Goal: Navigation & Orientation: Understand site structure

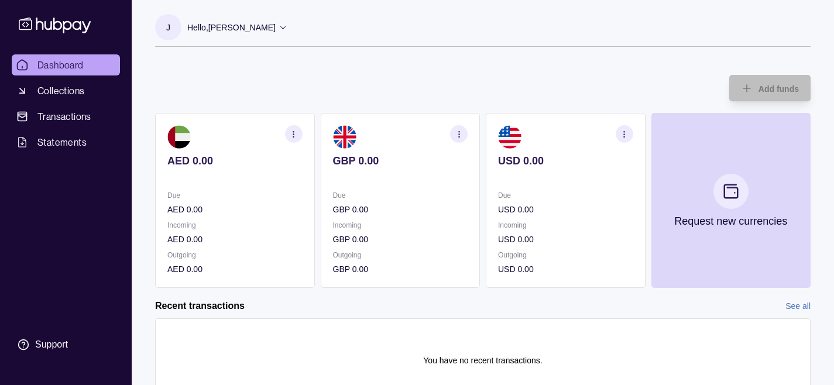
scroll to position [55, 0]
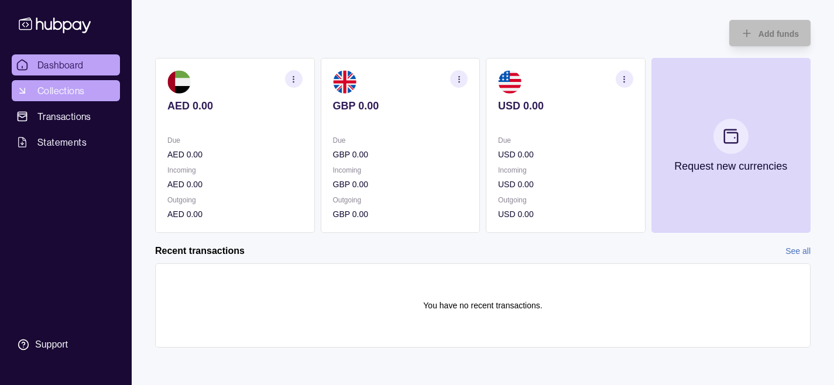
click at [50, 100] on link "Collections" at bounding box center [66, 90] width 108 height 21
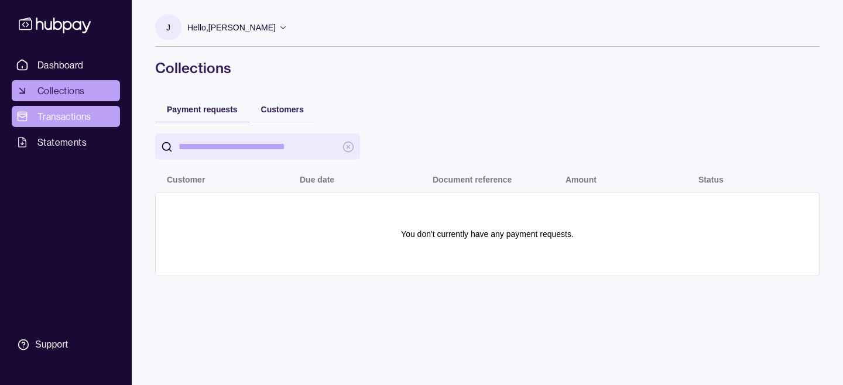
click at [61, 121] on span "Transactions" at bounding box center [64, 116] width 54 height 14
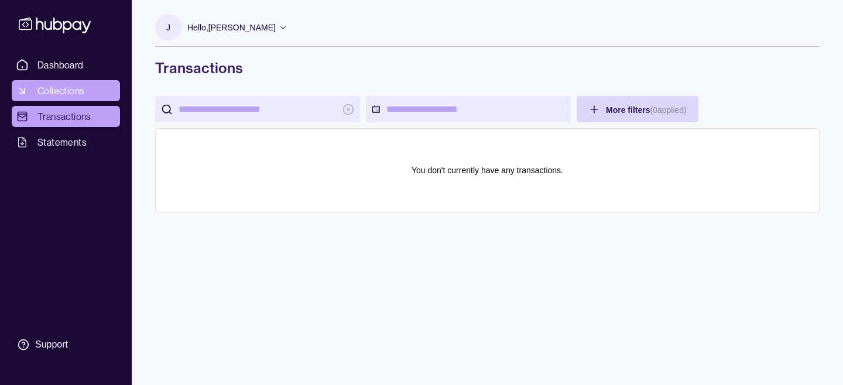
click at [52, 93] on span "Collections" at bounding box center [60, 91] width 47 height 14
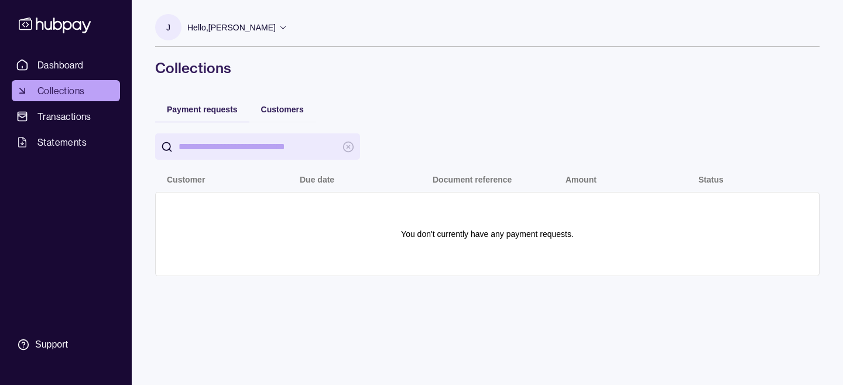
click at [265, 144] on input "search" at bounding box center [258, 146] width 158 height 26
click at [410, 117] on div "Payment requests Customers Add new Customer Due date Document reference Amount …" at bounding box center [487, 192] width 665 height 192
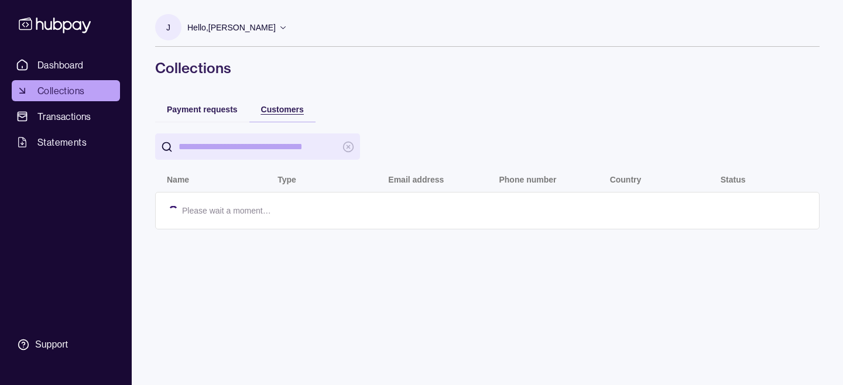
click at [279, 113] on span "Customers" at bounding box center [282, 109] width 43 height 9
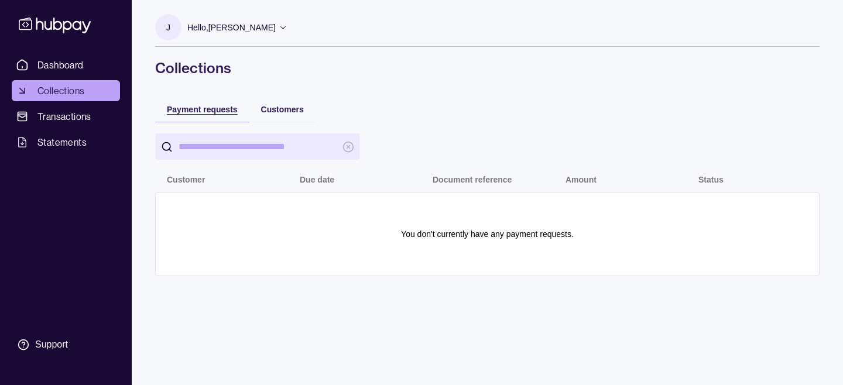
click at [193, 111] on span "Payment requests" at bounding box center [202, 109] width 71 height 9
click at [63, 135] on span "Statements" at bounding box center [61, 142] width 49 height 14
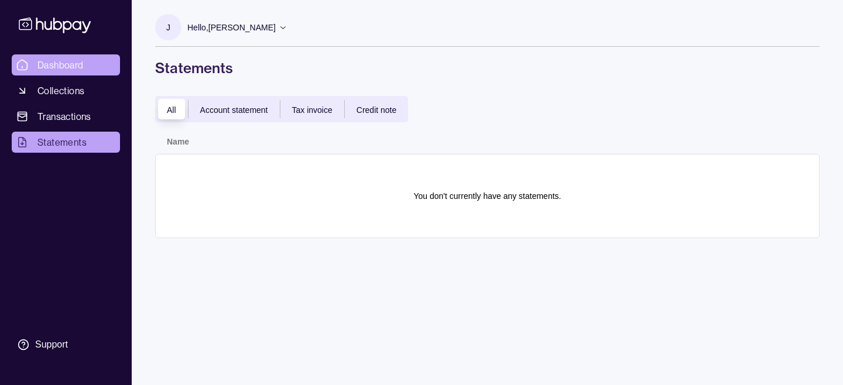
click at [58, 66] on span "Dashboard" at bounding box center [60, 65] width 46 height 14
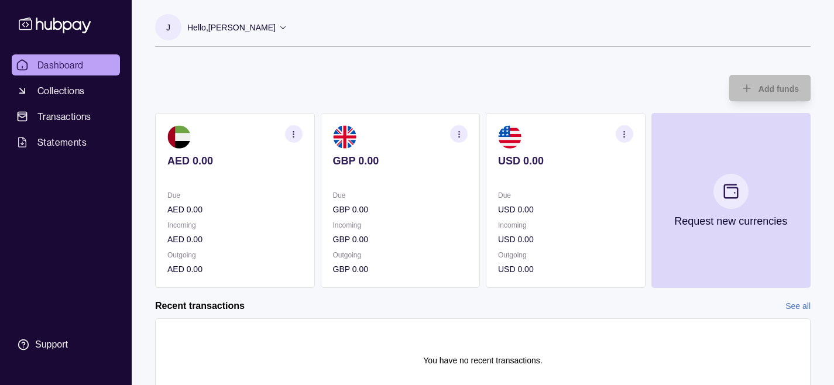
click at [266, 27] on p "Hello, [PERSON_NAME]" at bounding box center [231, 27] width 88 height 13
